Goal: Information Seeking & Learning: Learn about a topic

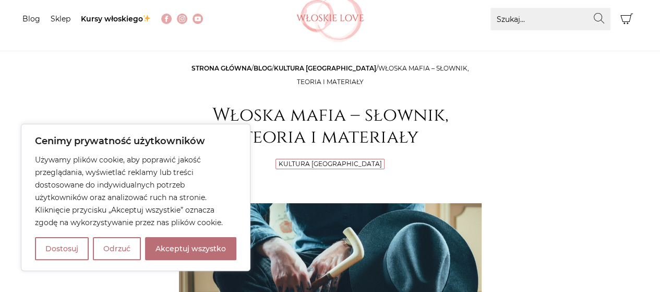
scroll to position [125, 0]
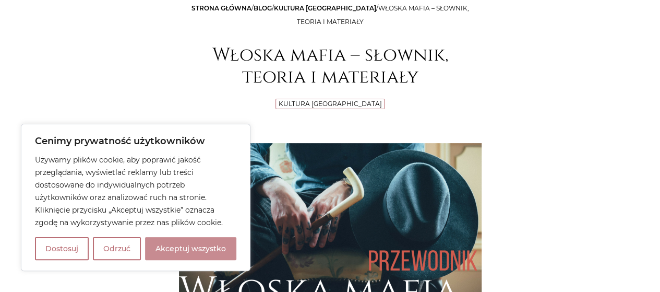
click at [166, 246] on button "Akceptuj wszystko" at bounding box center [190, 248] width 91 height 23
checkbox input "true"
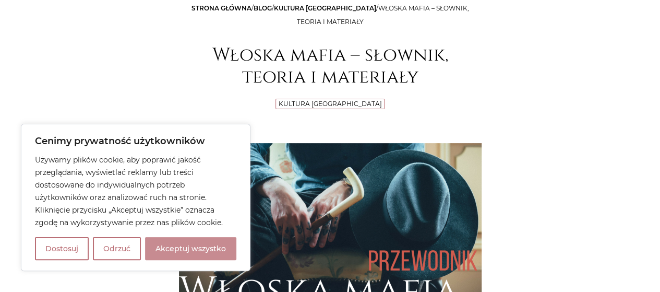
checkbox input "true"
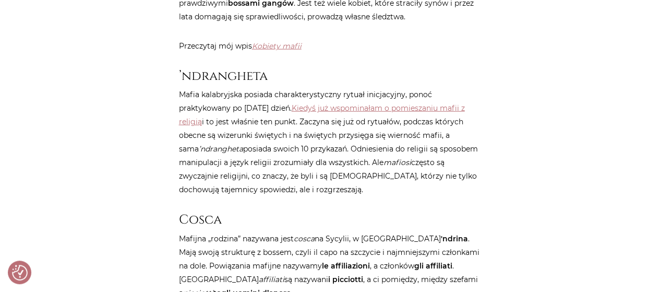
scroll to position [1231, 0]
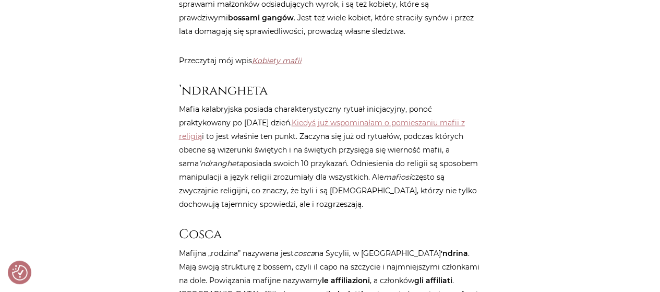
click at [285, 61] on link "Kobiety mafii" at bounding box center [277, 60] width 50 height 9
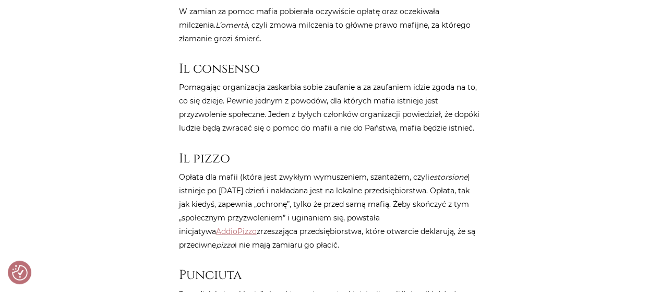
scroll to position [793, 0]
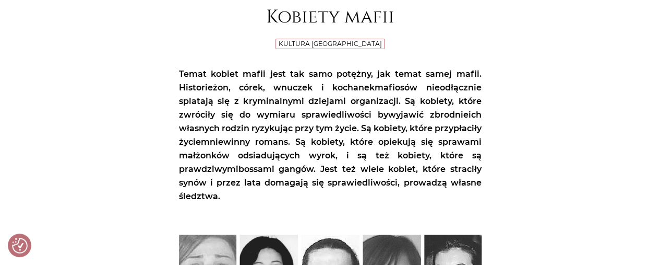
scroll to position [146, 0]
